Goal: Transaction & Acquisition: Purchase product/service

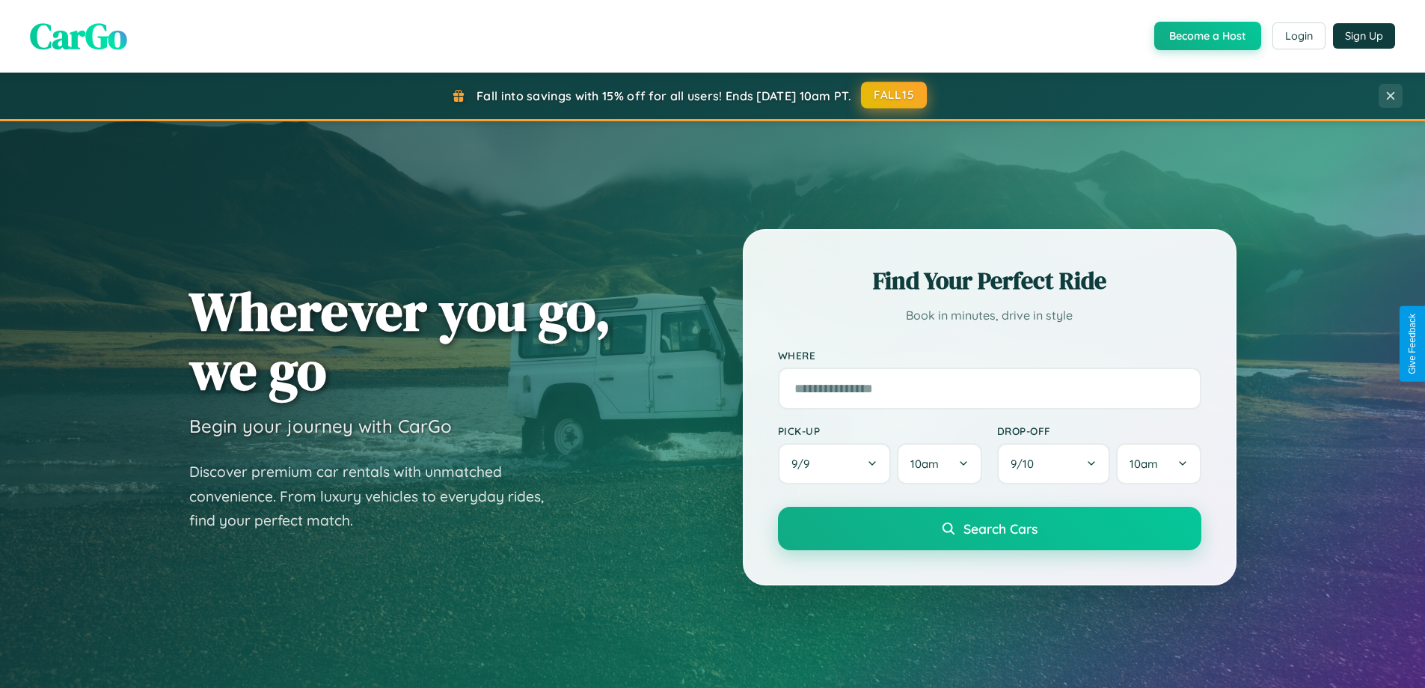
click at [895, 95] on button "FALL15" at bounding box center [894, 95] width 66 height 27
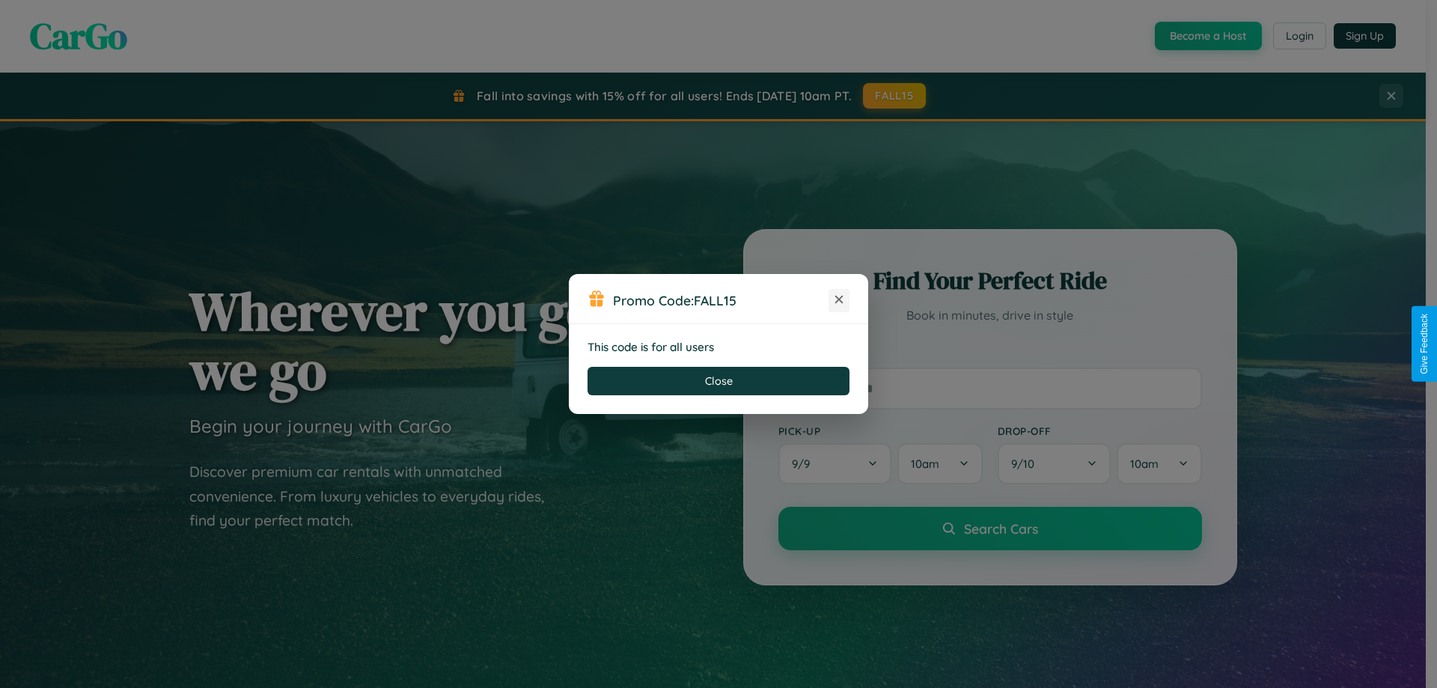
click at [839, 300] on icon at bounding box center [838, 299] width 15 height 15
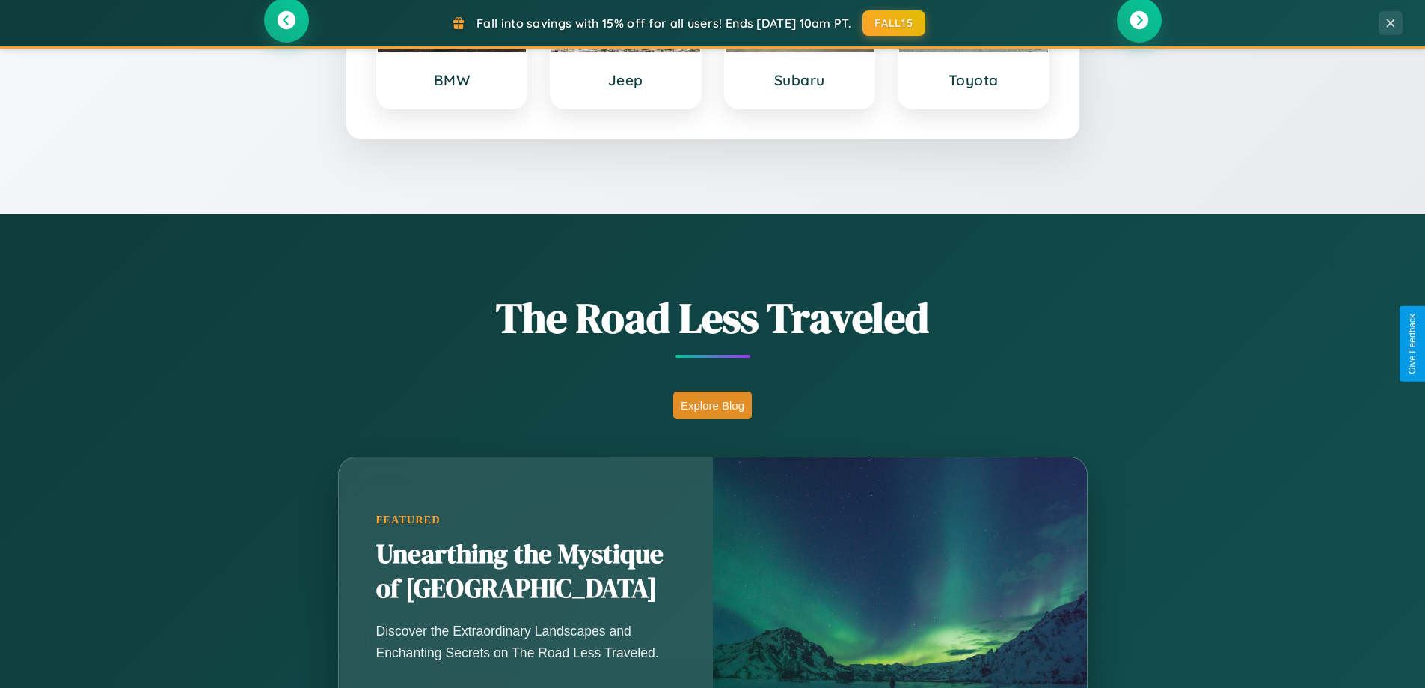
scroll to position [1318, 0]
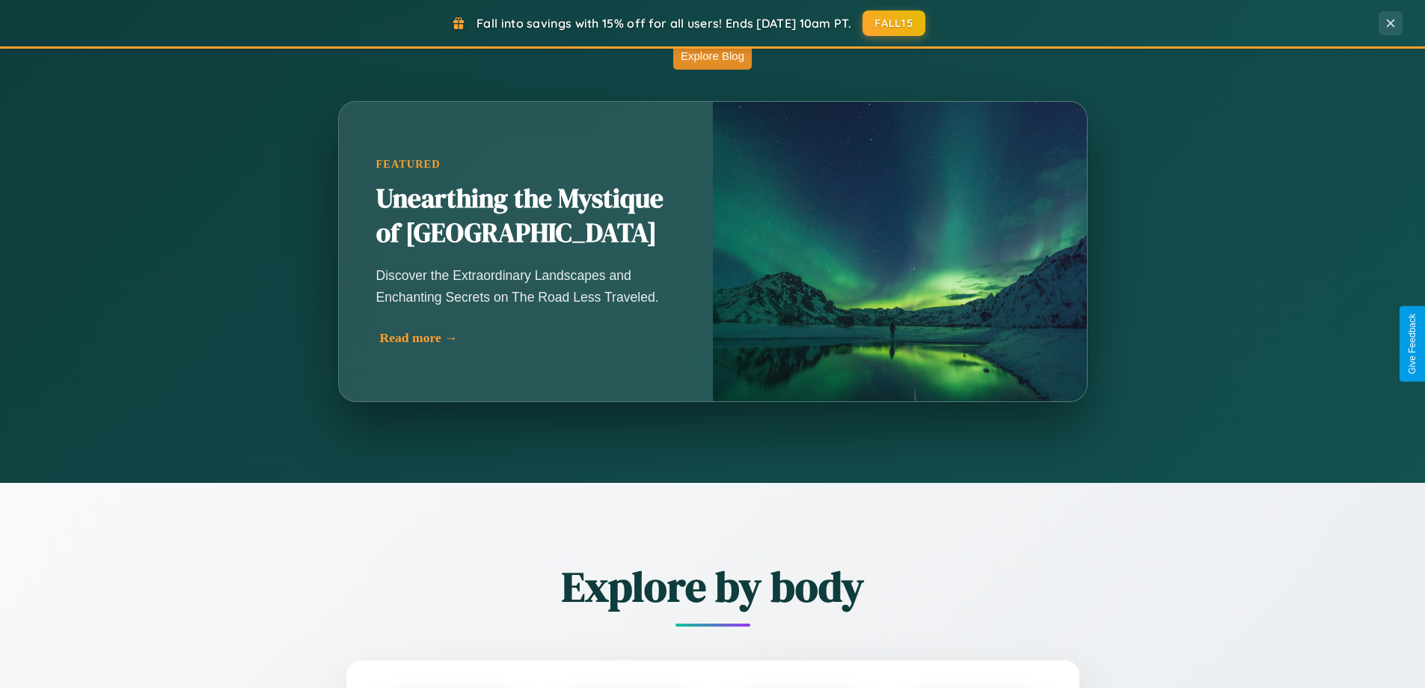
click at [525, 337] on div "Read more →" at bounding box center [529, 338] width 299 height 16
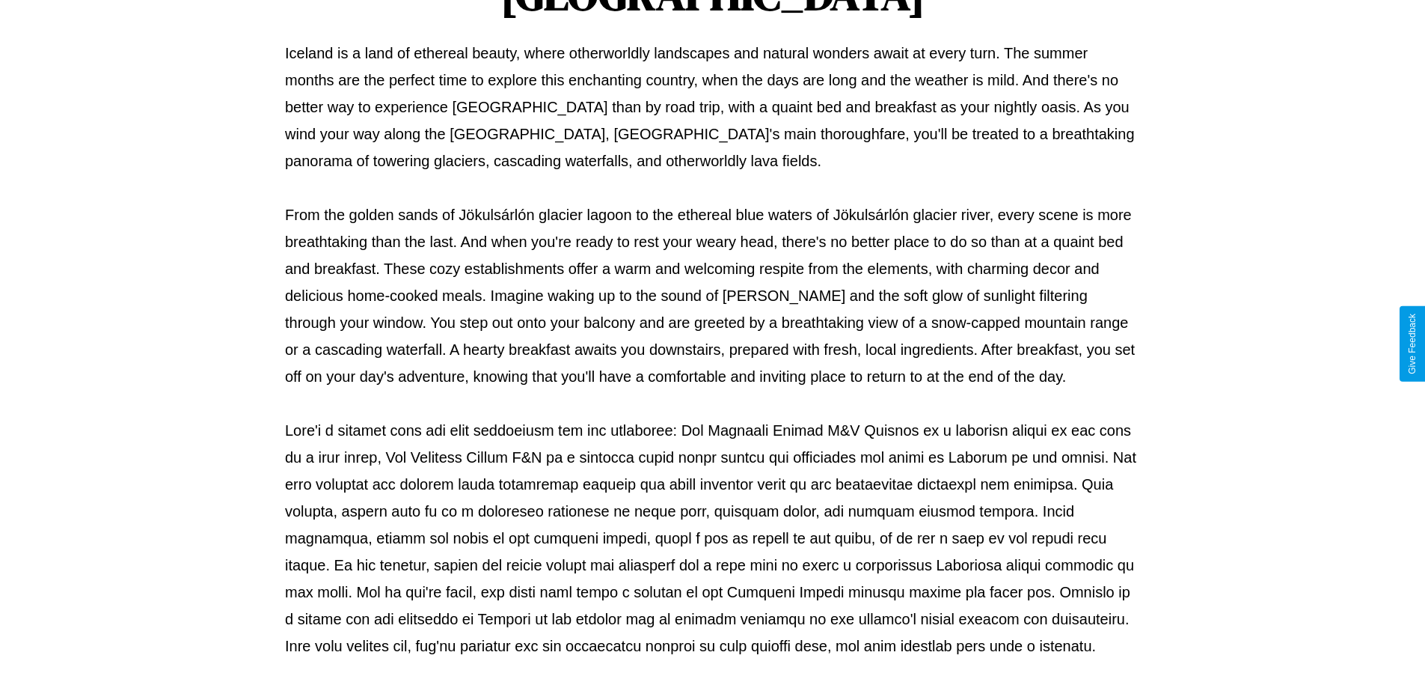
scroll to position [484, 0]
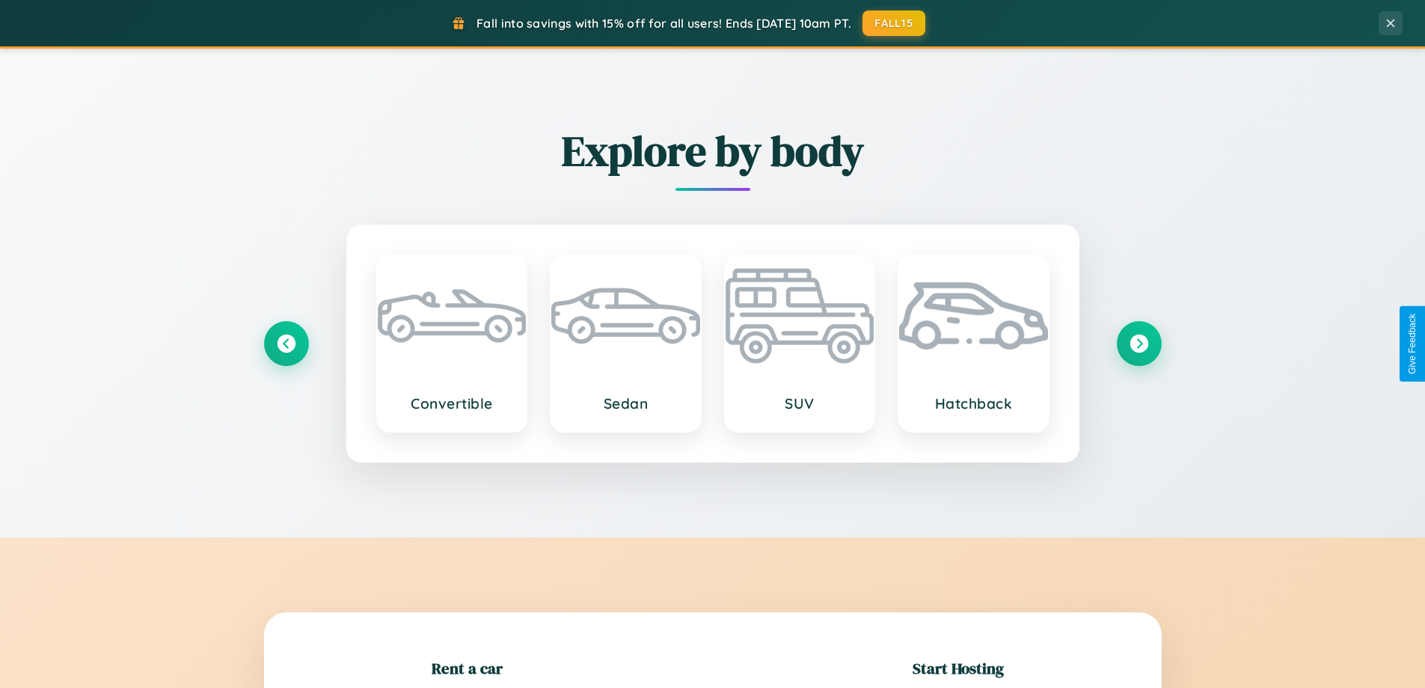
scroll to position [323, 0]
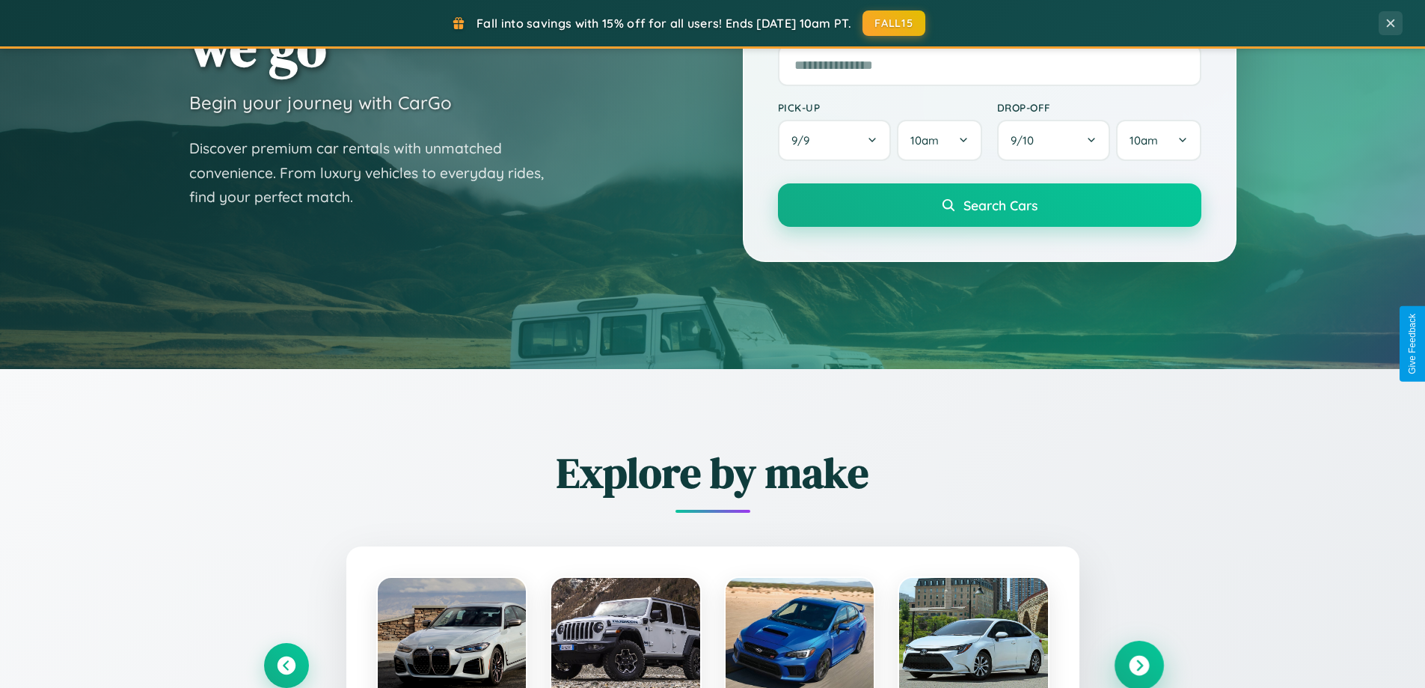
click at [1139, 665] on icon at bounding box center [1139, 665] width 20 height 20
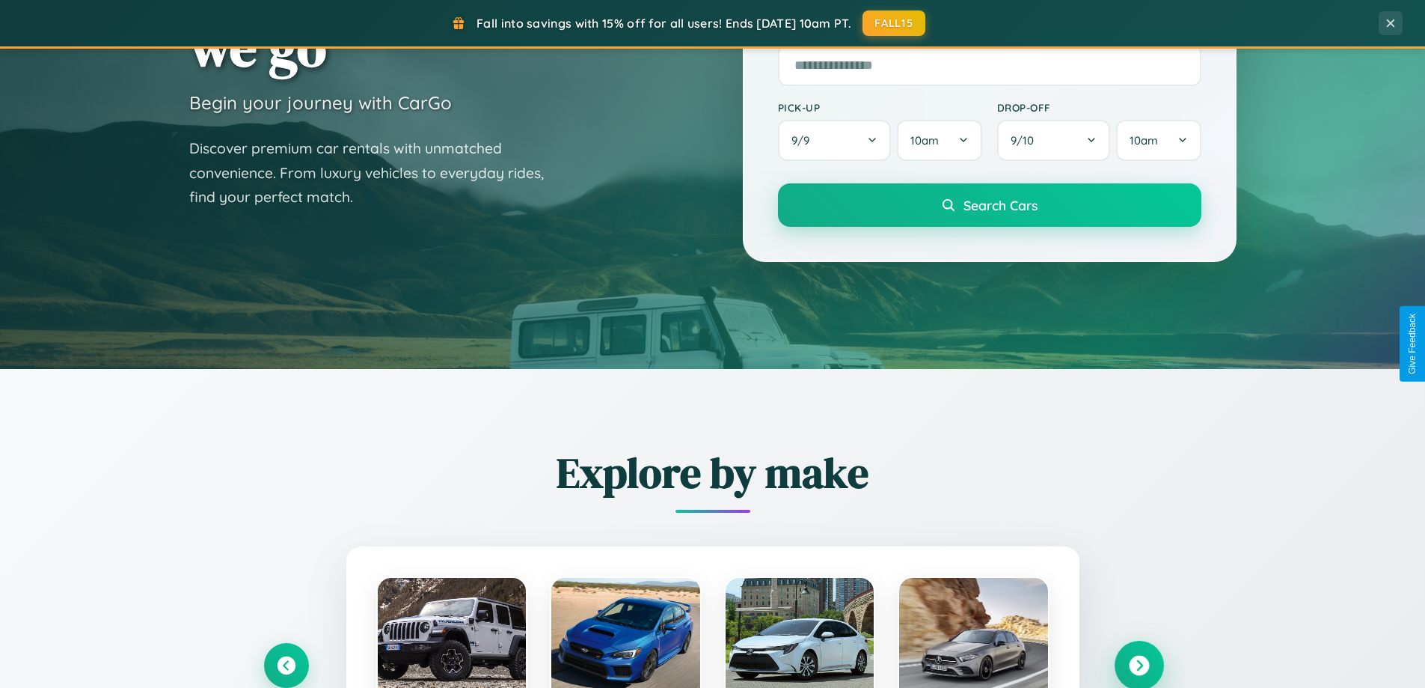
click at [1139, 664] on icon at bounding box center [1139, 665] width 20 height 20
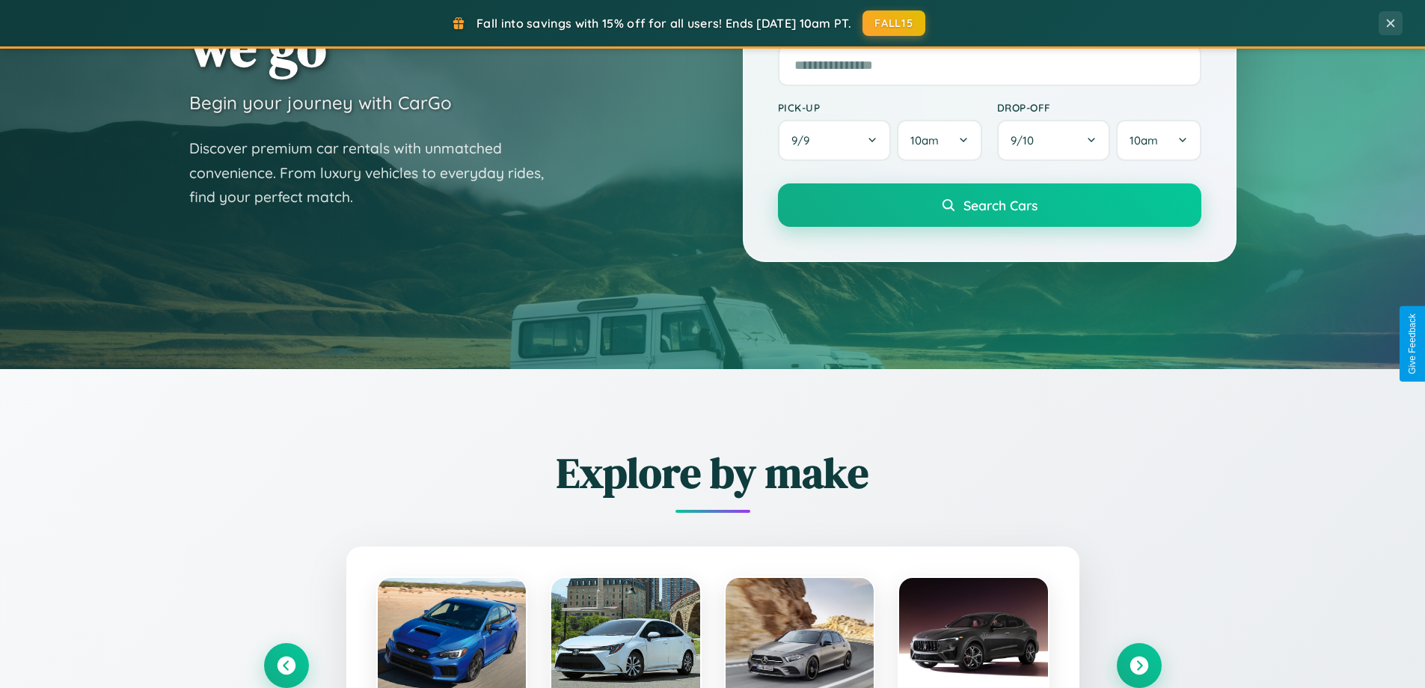
scroll to position [1498, 0]
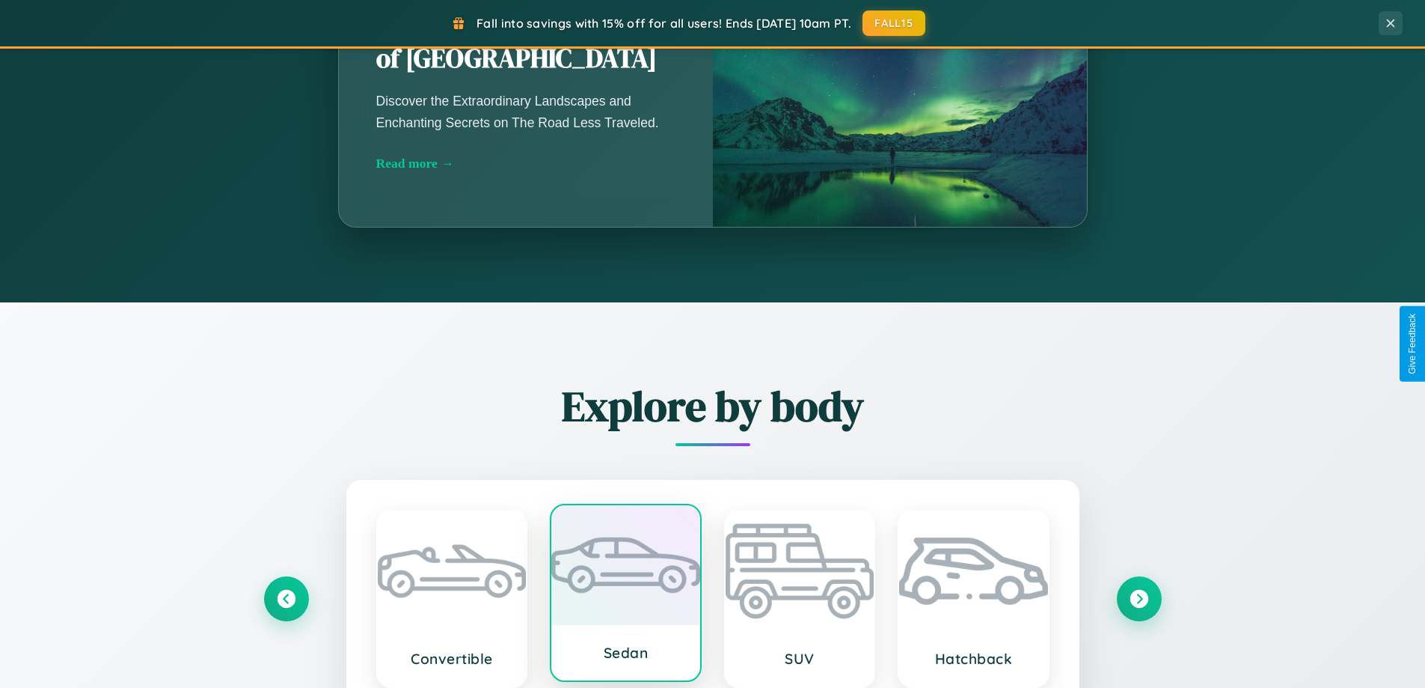
click at [626, 594] on div at bounding box center [625, 565] width 149 height 120
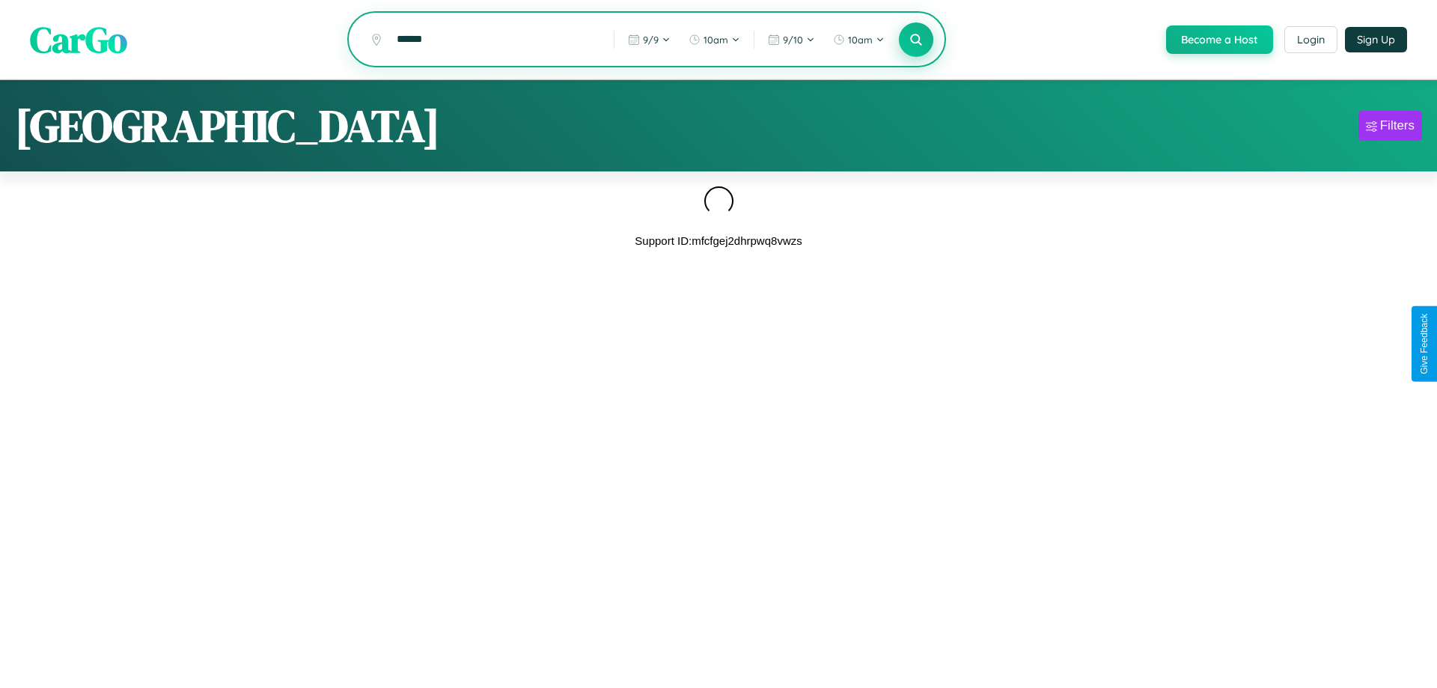
click at [914, 40] on icon at bounding box center [915, 39] width 14 height 14
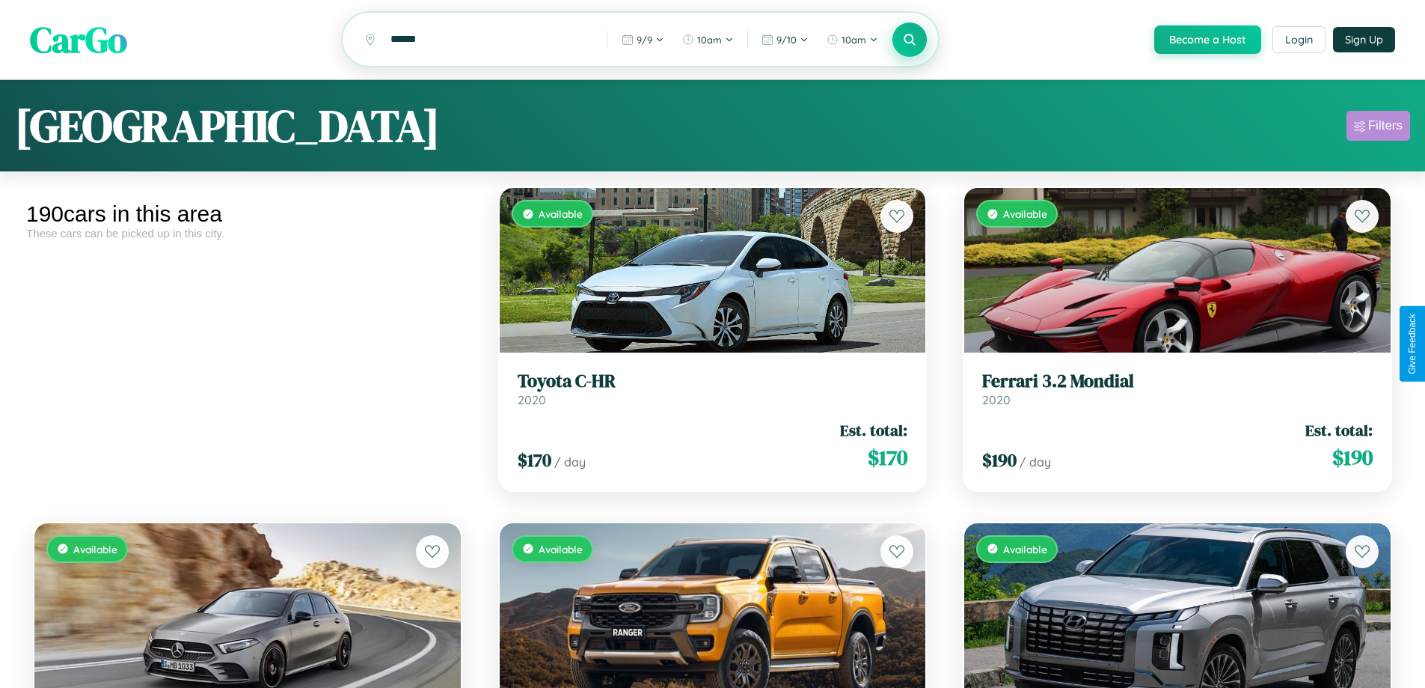
click at [1378, 128] on div "Filters" at bounding box center [1386, 125] width 34 height 15
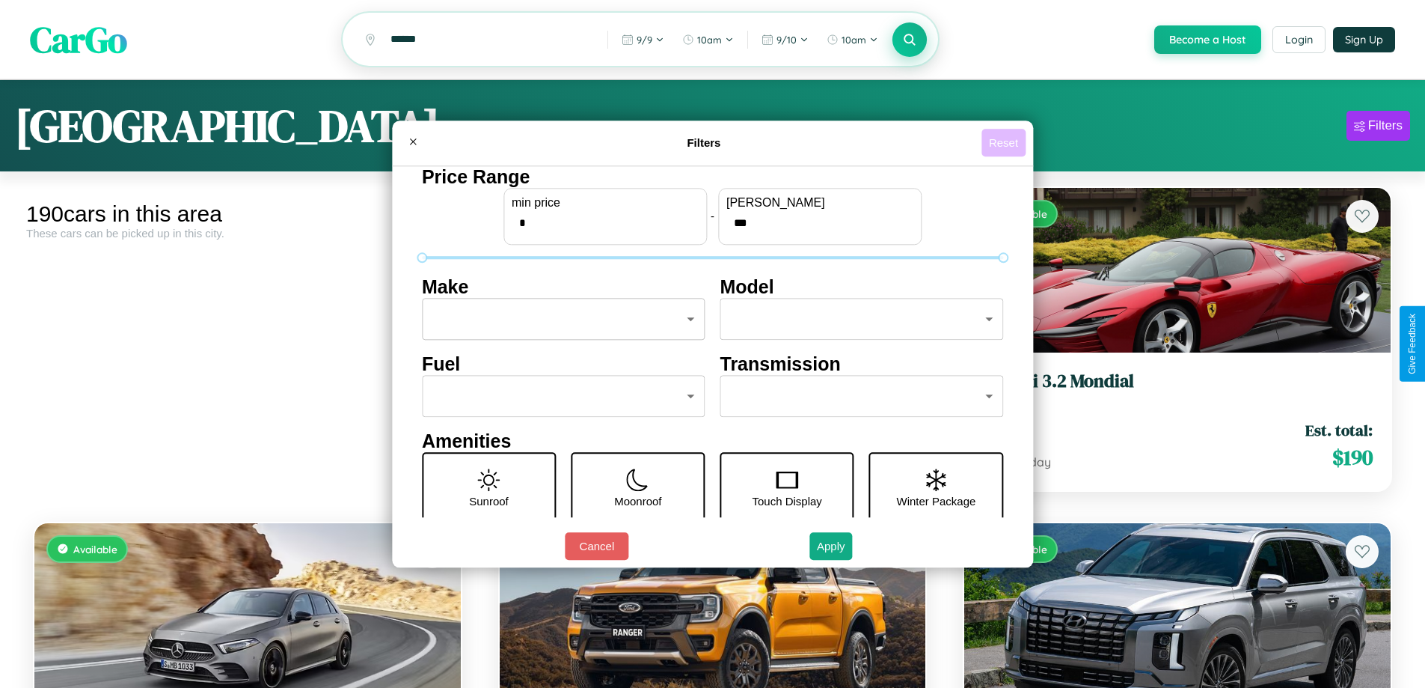
click at [1006, 142] on button "Reset" at bounding box center [1004, 143] width 44 height 28
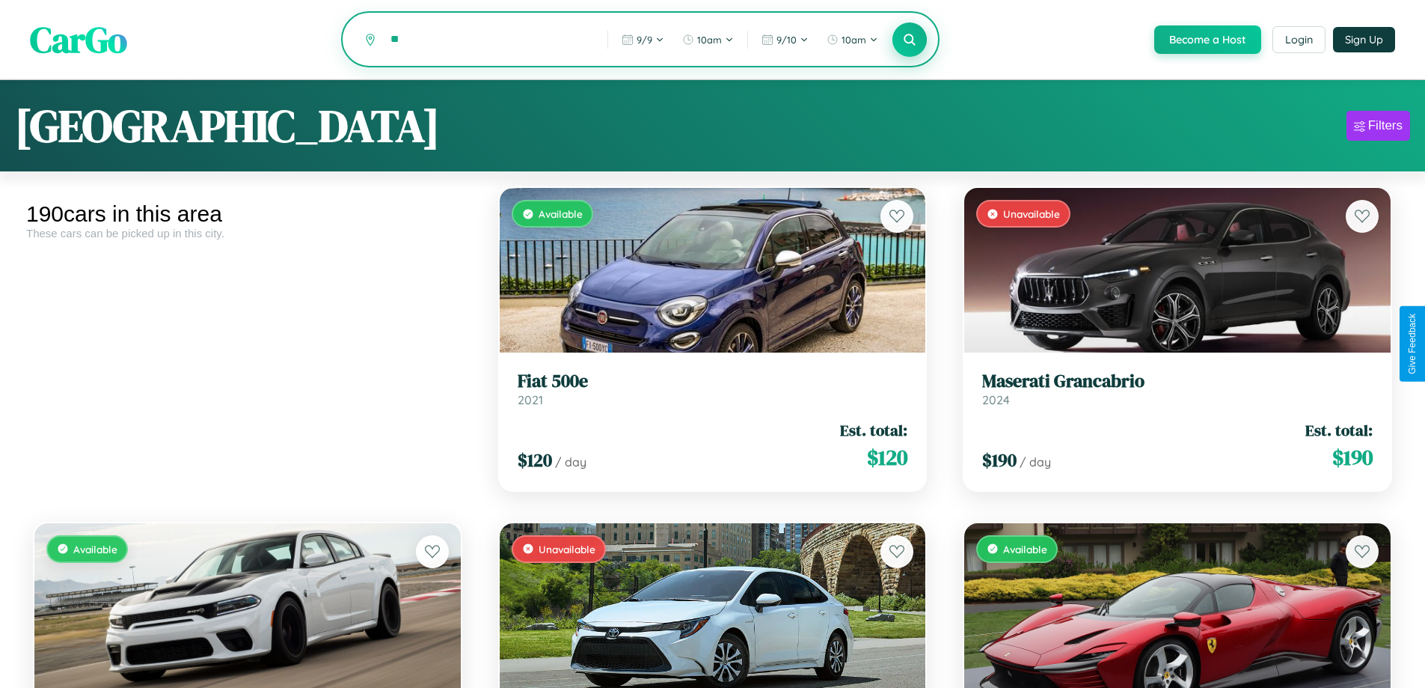
type input "*"
type input "******"
click at [909, 40] on icon at bounding box center [910, 39] width 14 height 14
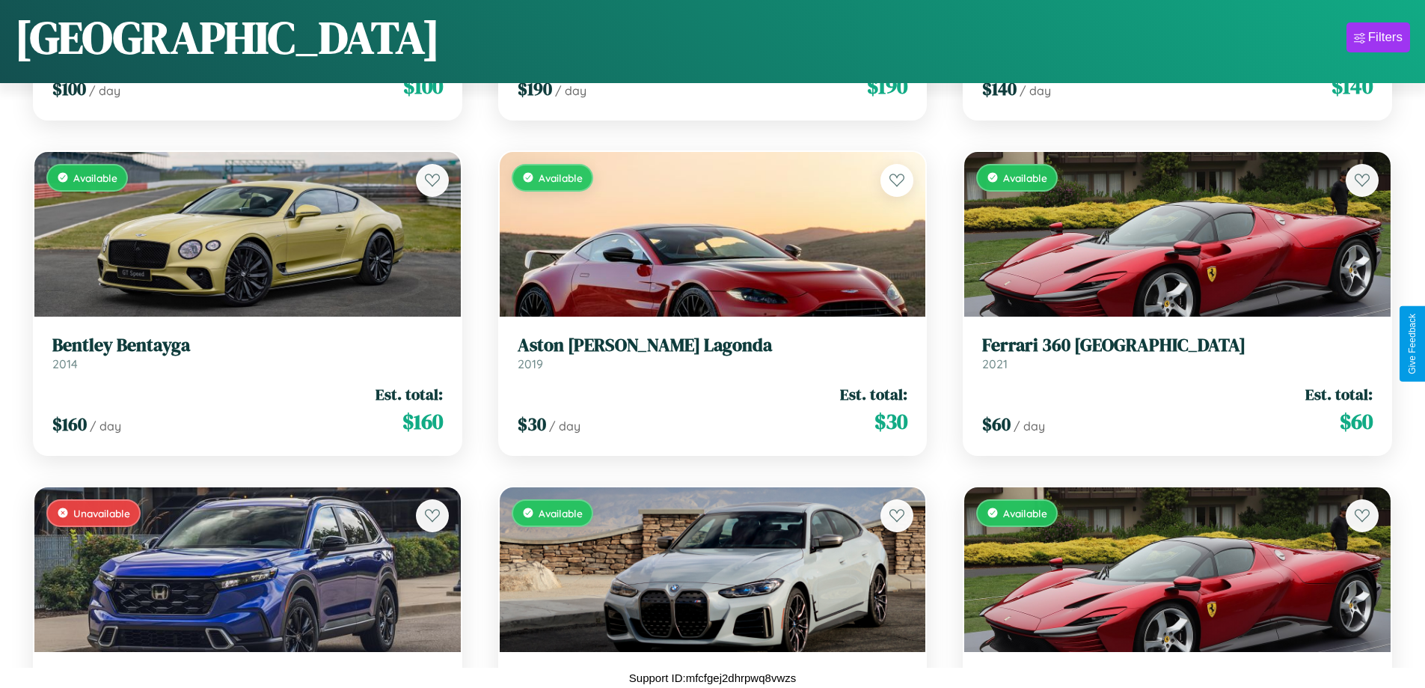
scroll to position [16628, 0]
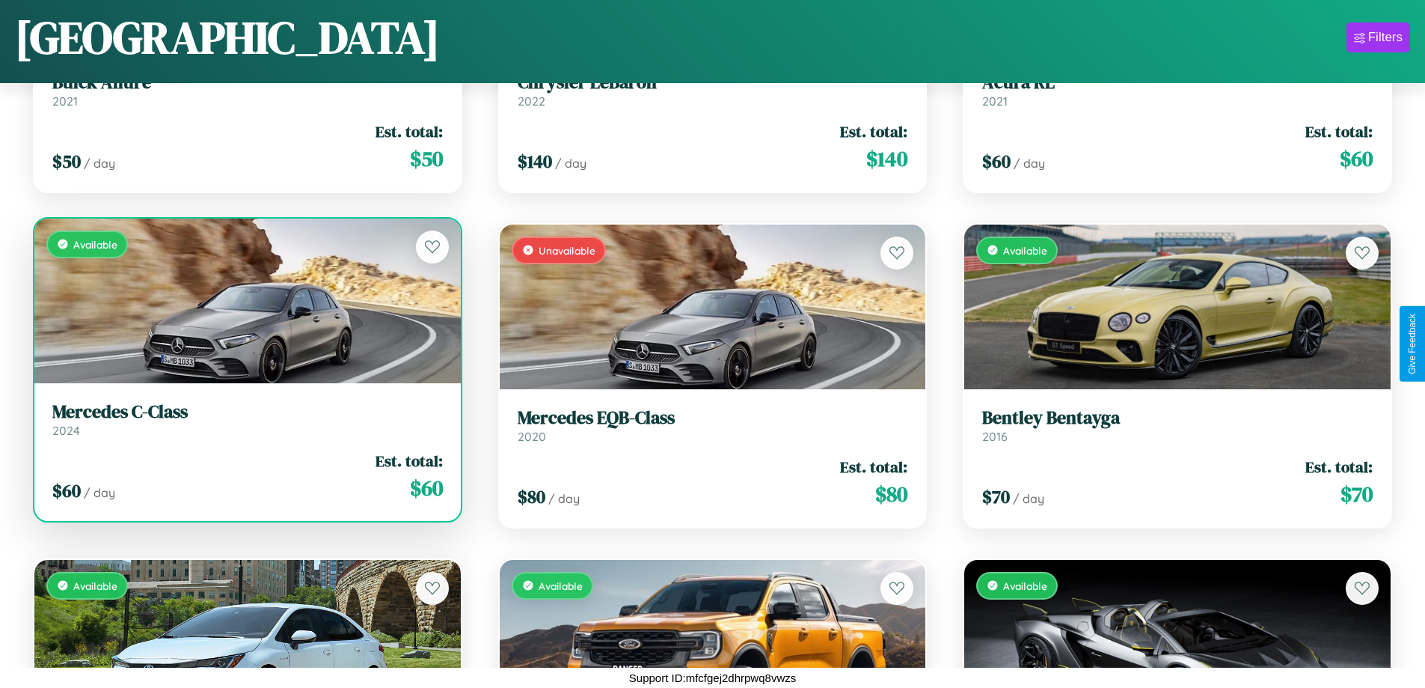
click at [245, 306] on div "Available" at bounding box center [247, 300] width 426 height 165
click at [245, 300] on div "Available" at bounding box center [247, 300] width 426 height 165
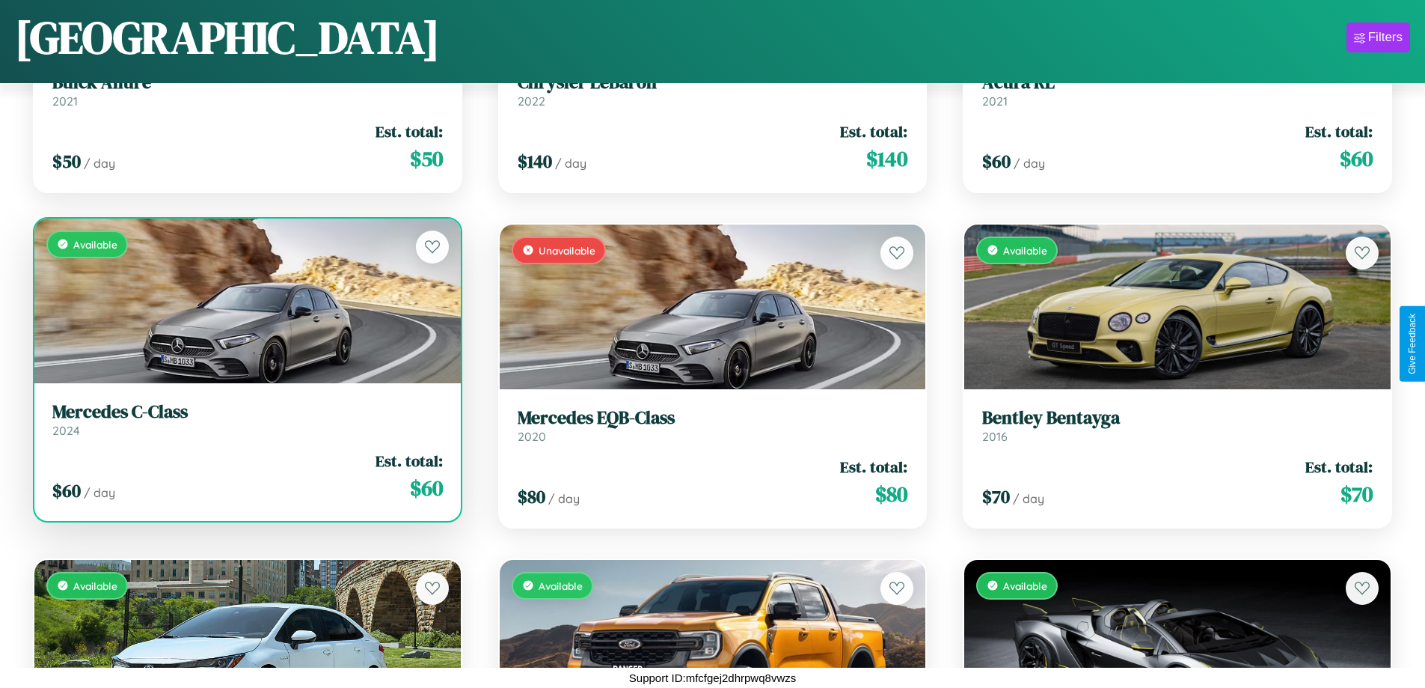
click at [245, 300] on div "Available" at bounding box center [247, 300] width 426 height 165
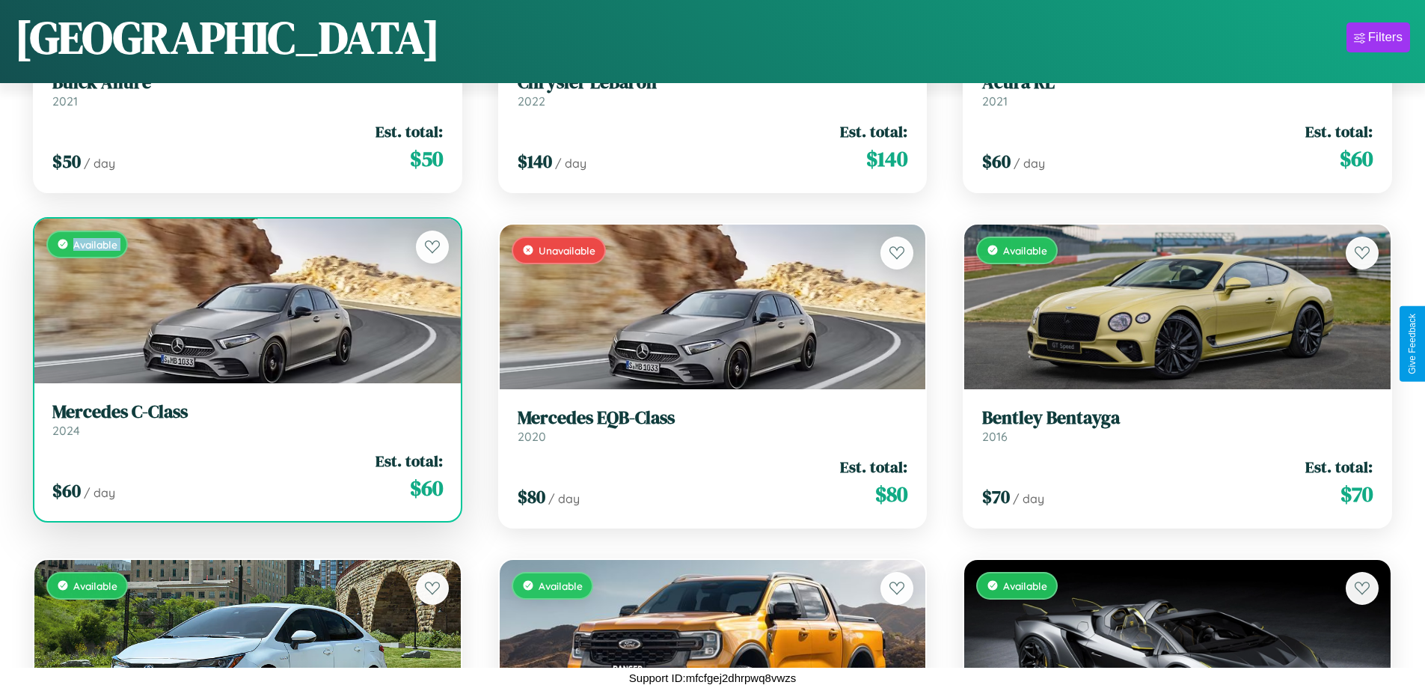
click at [245, 300] on div "Available" at bounding box center [247, 300] width 426 height 165
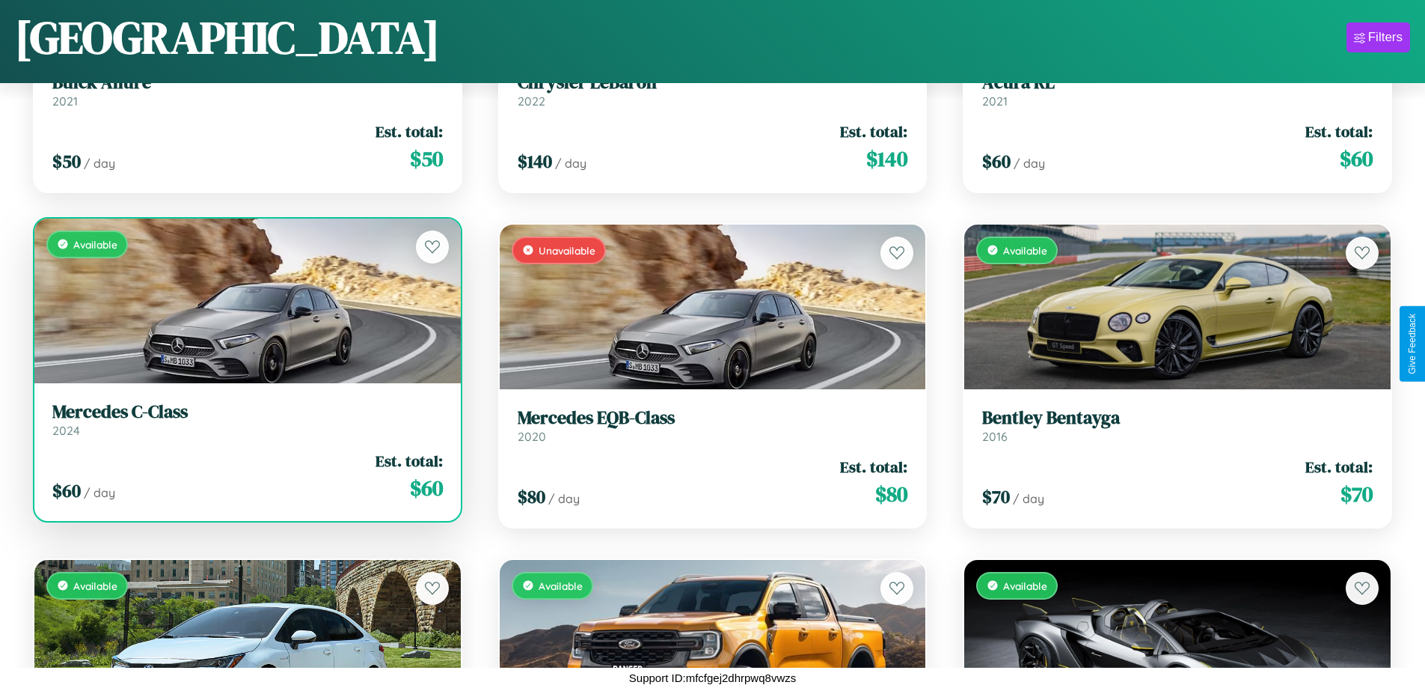
click at [245, 300] on div "Available" at bounding box center [247, 300] width 426 height 165
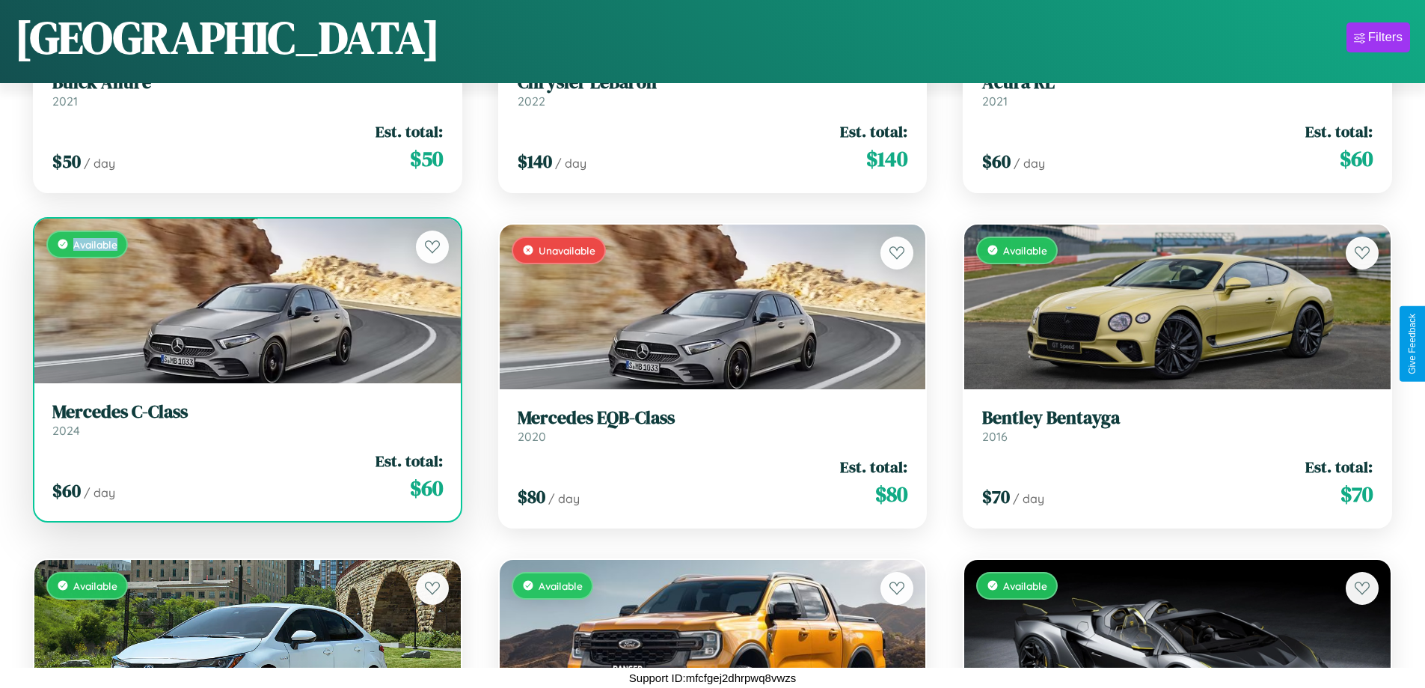
click at [245, 300] on div "Available" at bounding box center [247, 300] width 426 height 165
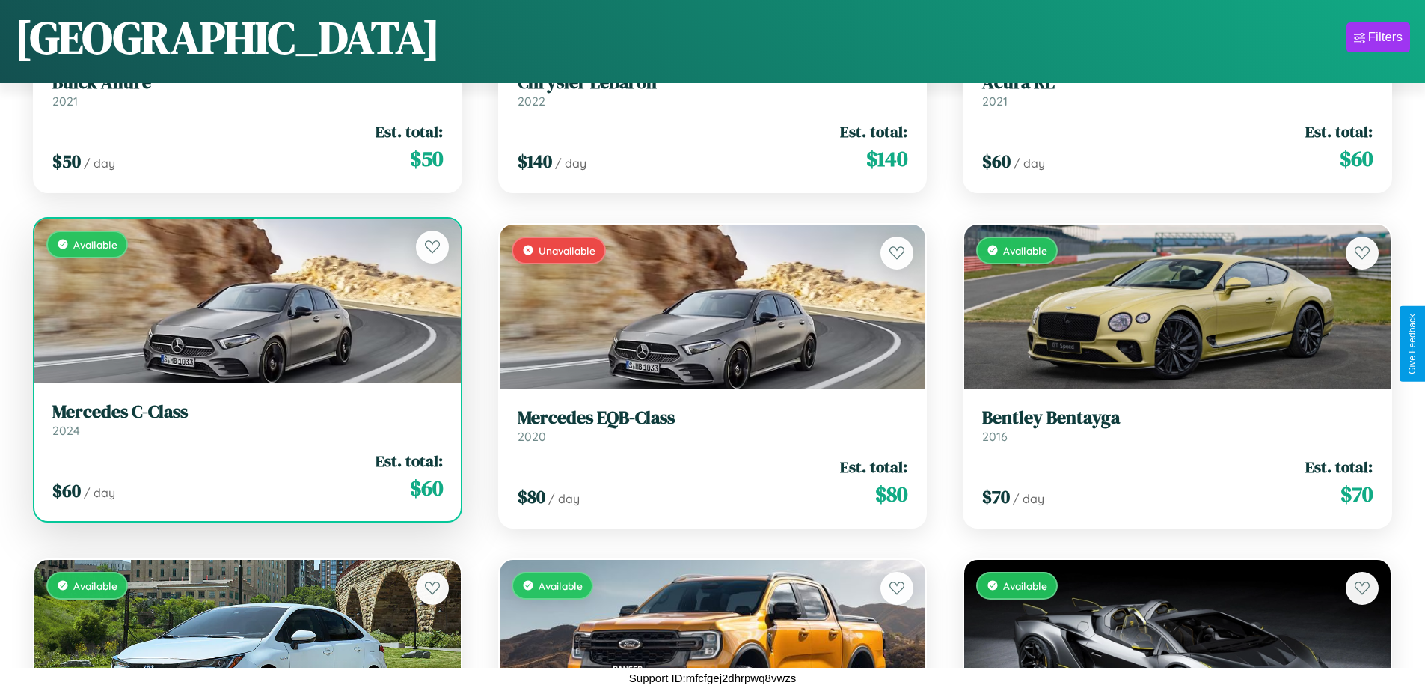
click at [245, 419] on h3 "Mercedes C-Class" at bounding box center [247, 412] width 391 height 22
